Goal: Transaction & Acquisition: Obtain resource

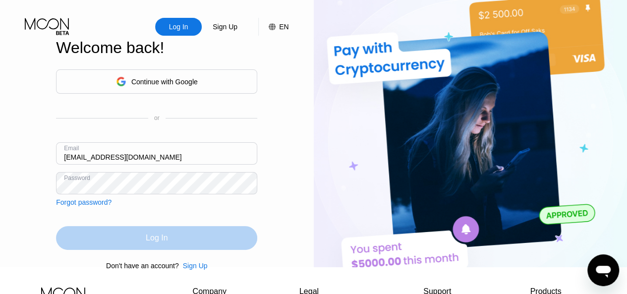
click at [155, 239] on div "Log In" at bounding box center [157, 238] width 22 height 10
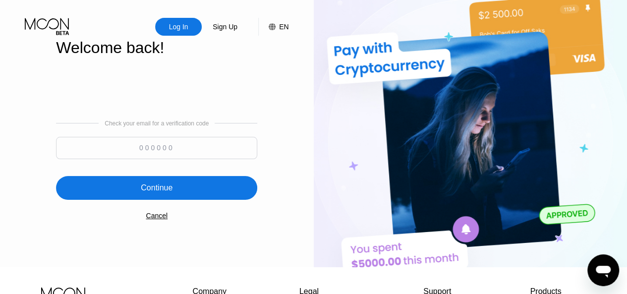
click at [151, 150] on input at bounding box center [156, 148] width 201 height 22
type input "276268"
click at [162, 189] on div "Continue" at bounding box center [157, 188] width 32 height 10
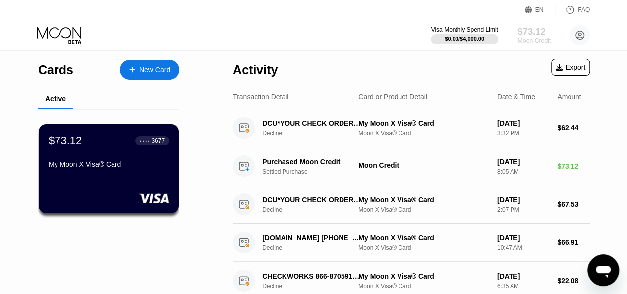
click at [528, 36] on div "$73.12" at bounding box center [533, 31] width 33 height 10
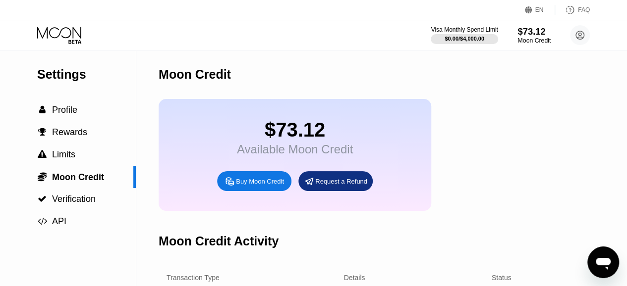
click at [528, 36] on div "$73.12" at bounding box center [533, 31] width 33 height 10
click at [340, 186] on div "Request a Refund" at bounding box center [341, 181] width 52 height 8
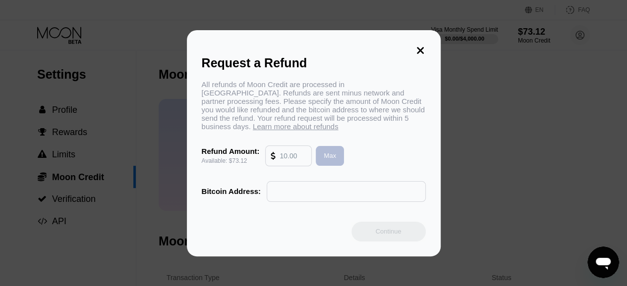
click at [327, 157] on div "Max" at bounding box center [330, 156] width 12 height 8
type input "73.12"
click at [237, 174] on div "All refunds of Moon Credit are processed in [GEOGRAPHIC_DATA]. Refunds are sent…" at bounding box center [314, 141] width 224 height 122
click at [292, 191] on input "text" at bounding box center [346, 192] width 148 height 20
paste input "13wno4QH2f4gizcPcU31CTpJ6hztxje5Sk"
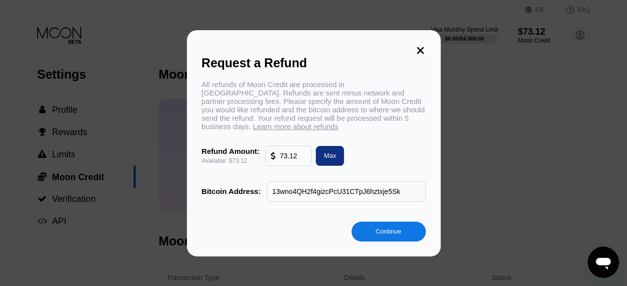
type input "13wno4QH2f4gizcPcU31CTpJ6hztxje5Sk"
click at [393, 228] on div "Continue" at bounding box center [388, 231] width 26 height 8
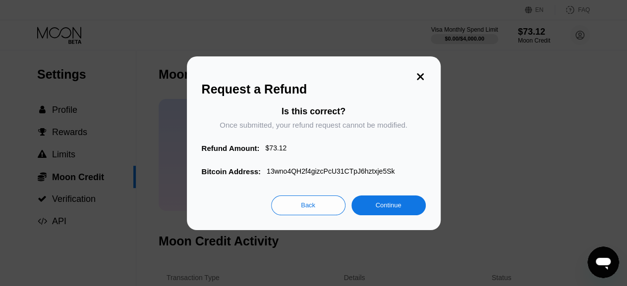
click at [387, 207] on div "Continue" at bounding box center [388, 205] width 26 height 8
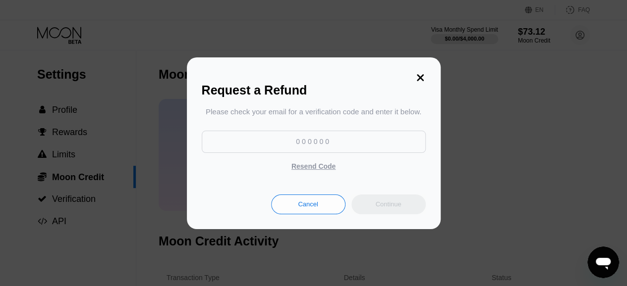
click at [319, 140] on input at bounding box center [314, 142] width 224 height 22
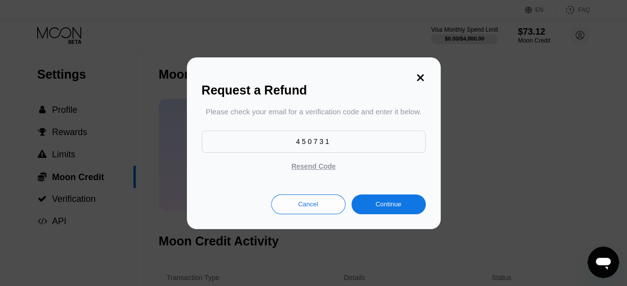
type input "450731"
click at [392, 204] on div "Continue" at bounding box center [388, 204] width 26 height 8
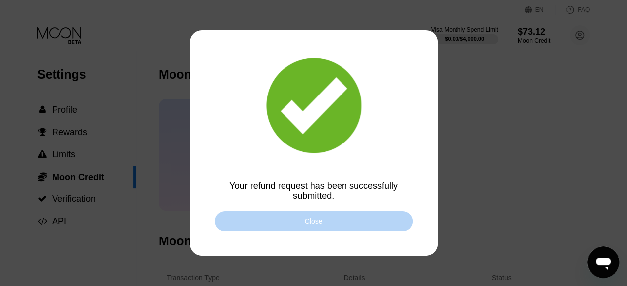
click at [314, 221] on div "Close" at bounding box center [314, 222] width 18 height 8
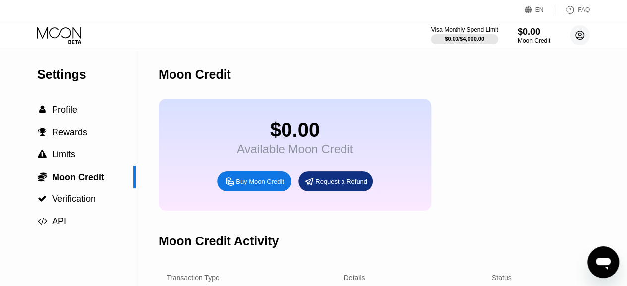
click at [577, 36] on circle at bounding box center [580, 35] width 20 height 20
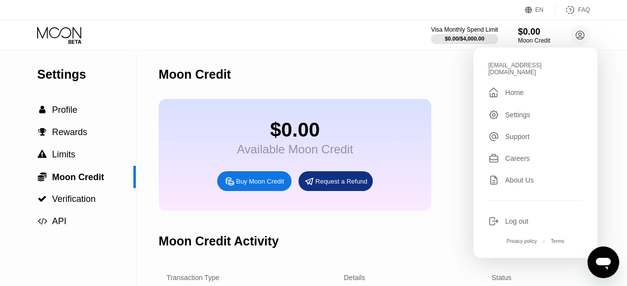
click at [519, 218] on div "Log out" at bounding box center [516, 222] width 23 height 8
